Goal: Find specific page/section: Find specific page/section

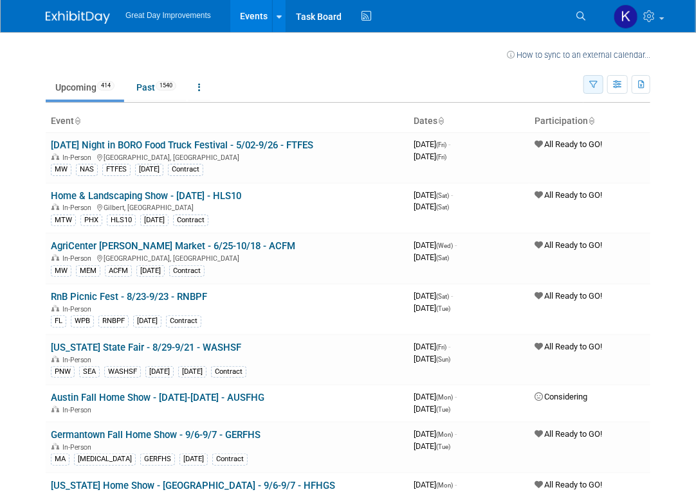
click at [592, 89] on button "button" at bounding box center [593, 84] width 20 height 19
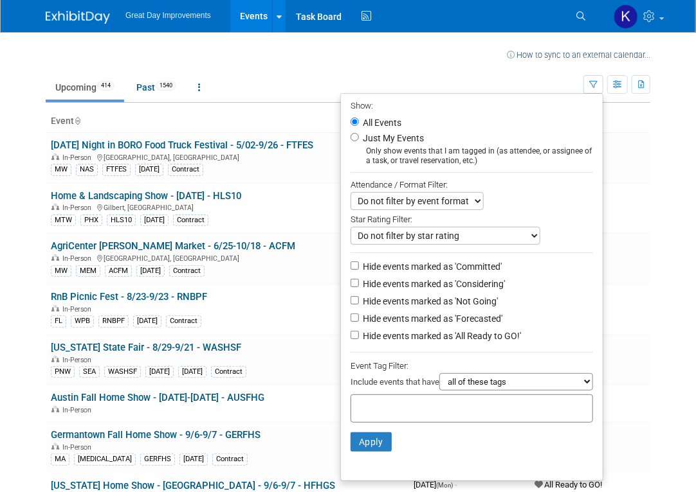
click at [366, 408] on input "text" at bounding box center [407, 407] width 103 height 13
type input "gc"
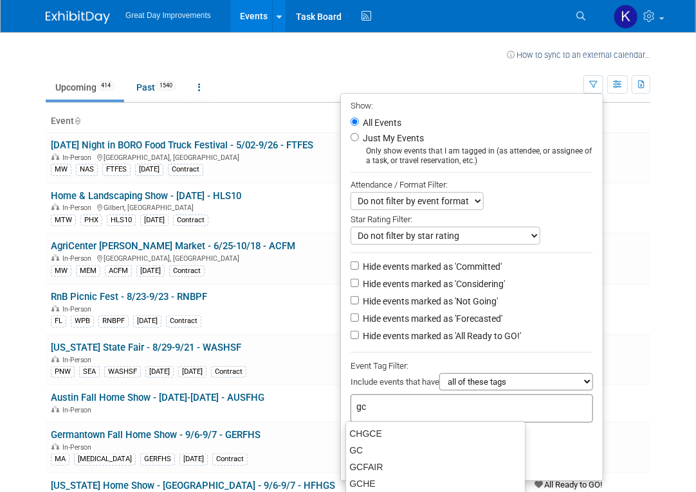
type input "gc"
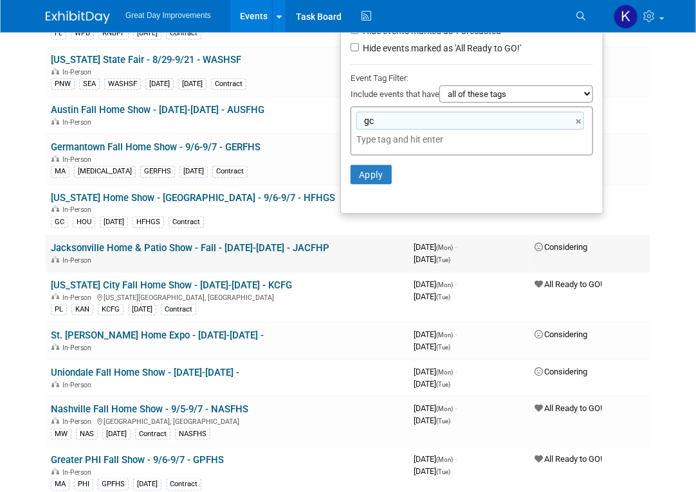
scroll to position [257, 0]
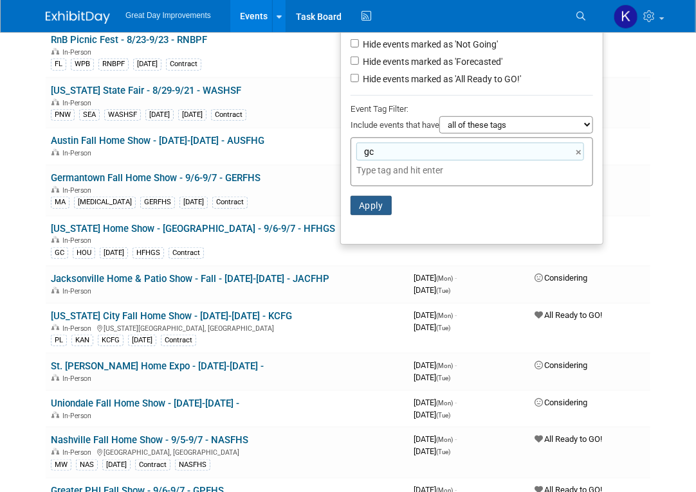
click at [374, 206] on button "Apply" at bounding box center [370, 205] width 41 height 19
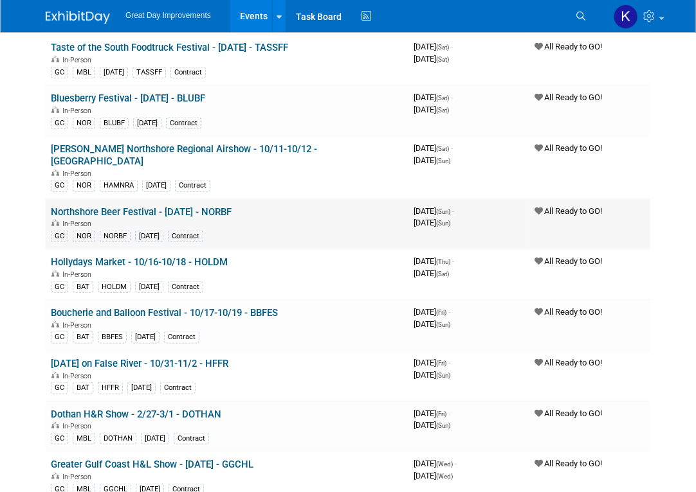
scroll to position [321, 0]
